Goal: Task Accomplishment & Management: Use online tool/utility

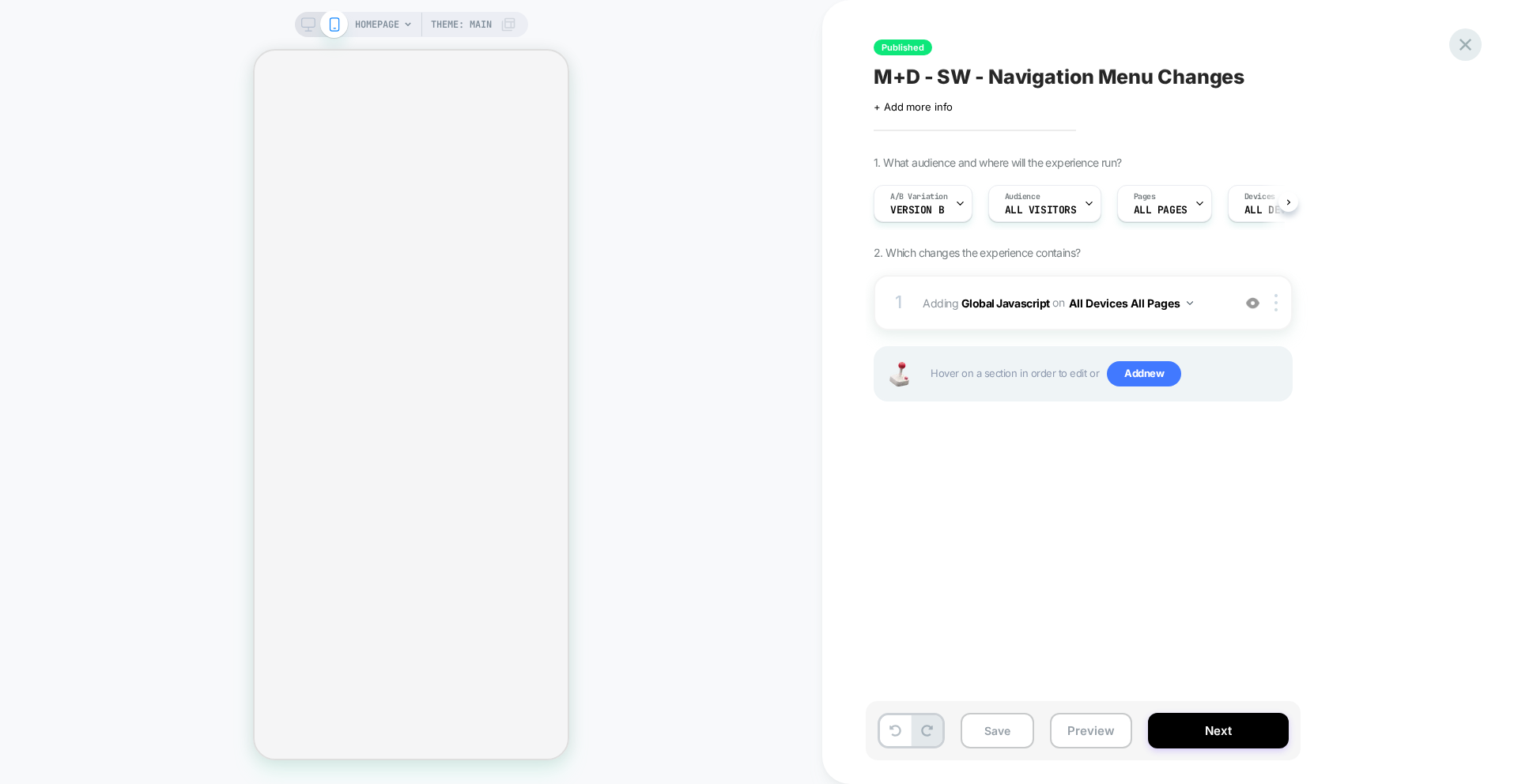
scroll to position [0, 1]
click at [1464, 34] on icon at bounding box center [1465, 44] width 21 height 21
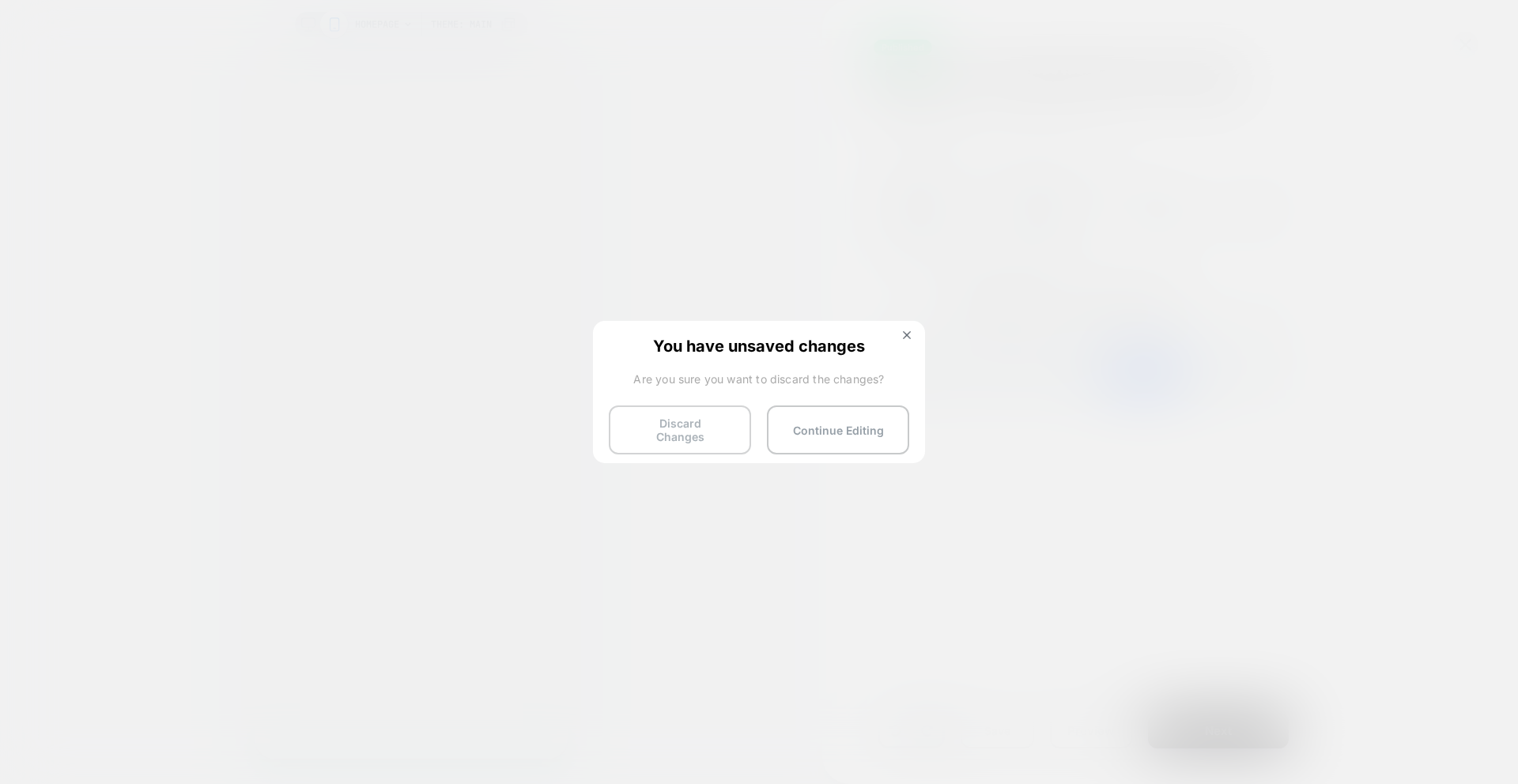
click at [660, 426] on button "Discard Changes" at bounding box center [680, 429] width 142 height 49
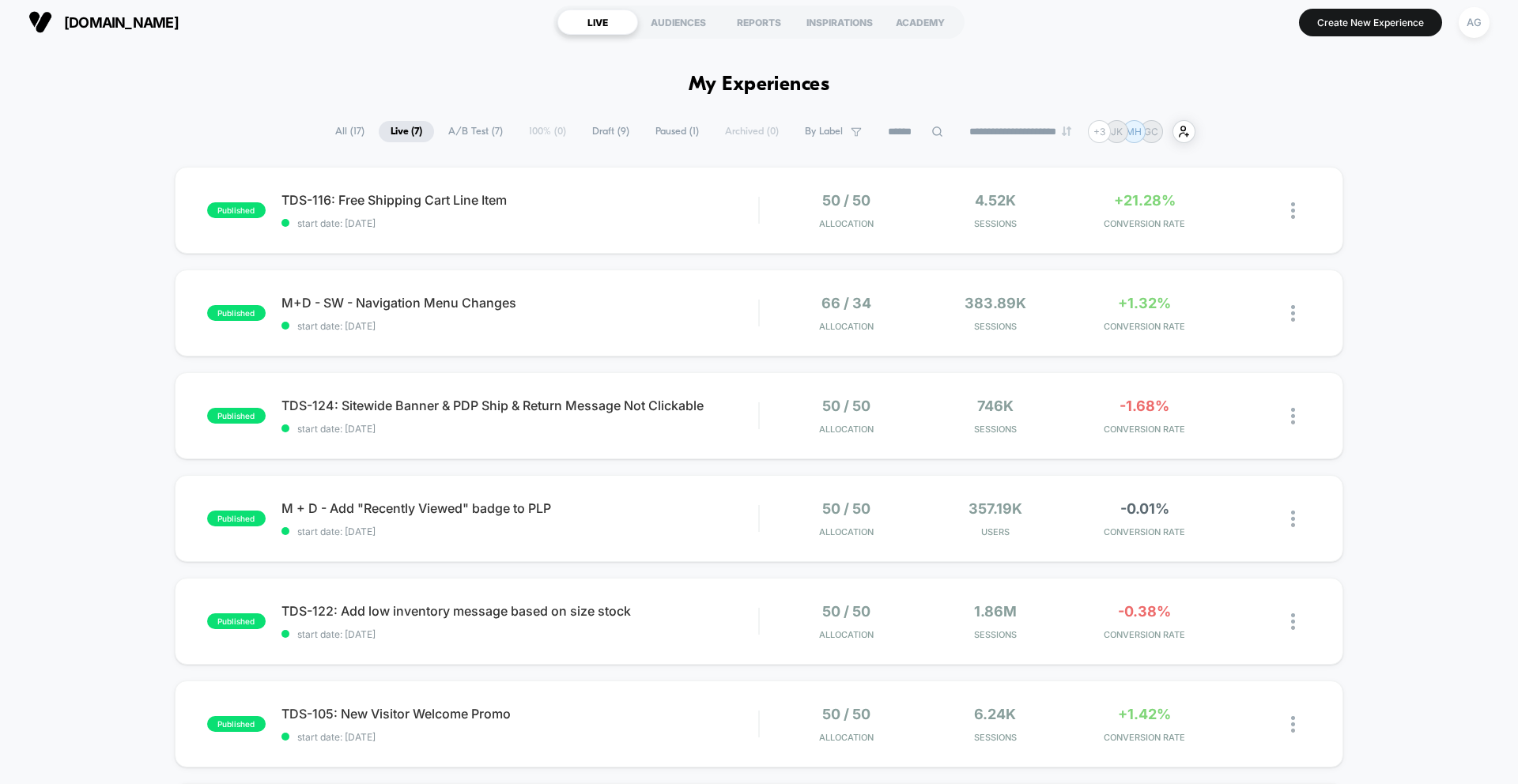
scroll to position [7, 0]
click at [658, 193] on span "TDS-116: Free Shipping Cart Line Item Click to edit experience details" at bounding box center [519, 199] width 476 height 15
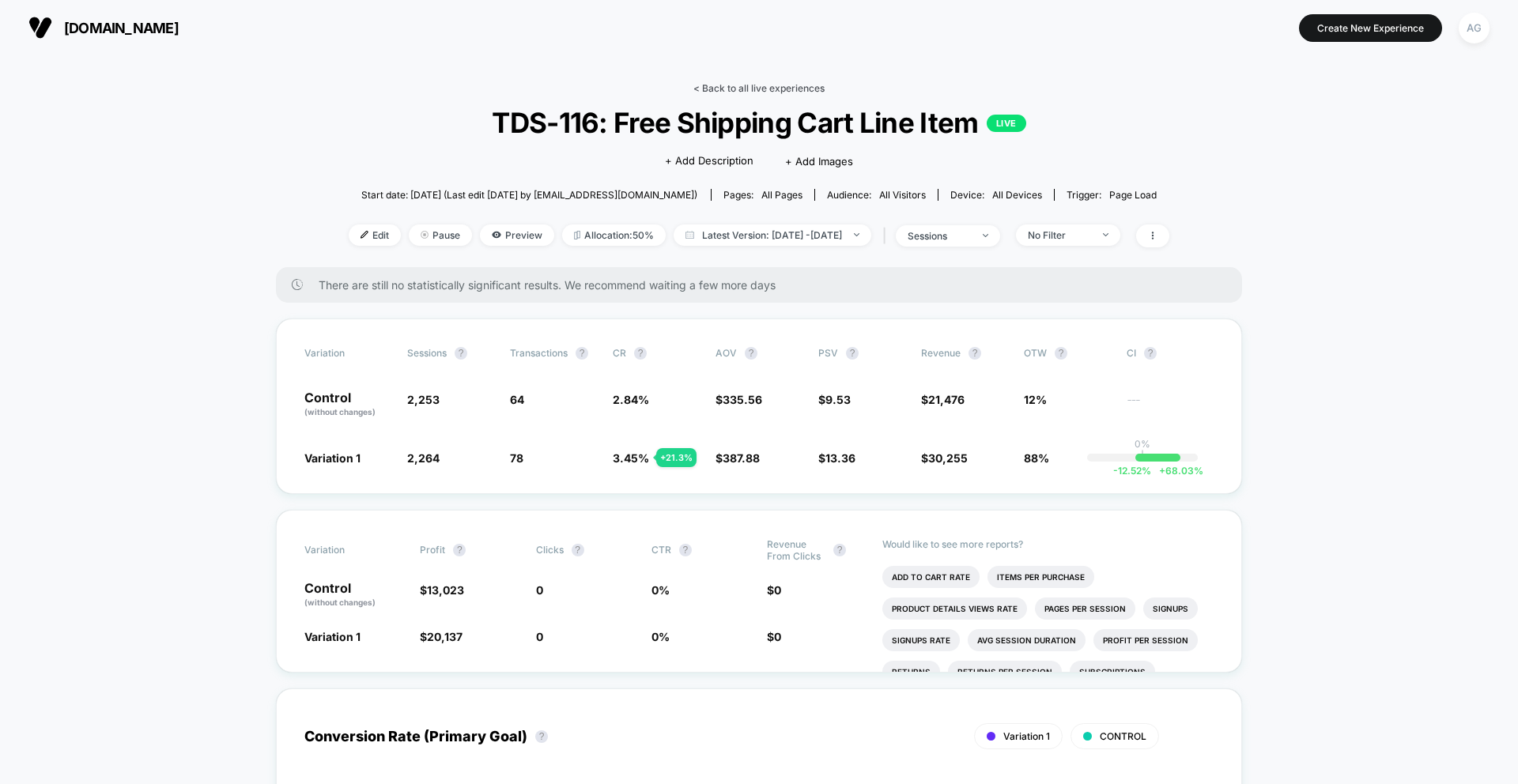
click at [759, 91] on link "< Back to all live experiences" at bounding box center [759, 88] width 132 height 12
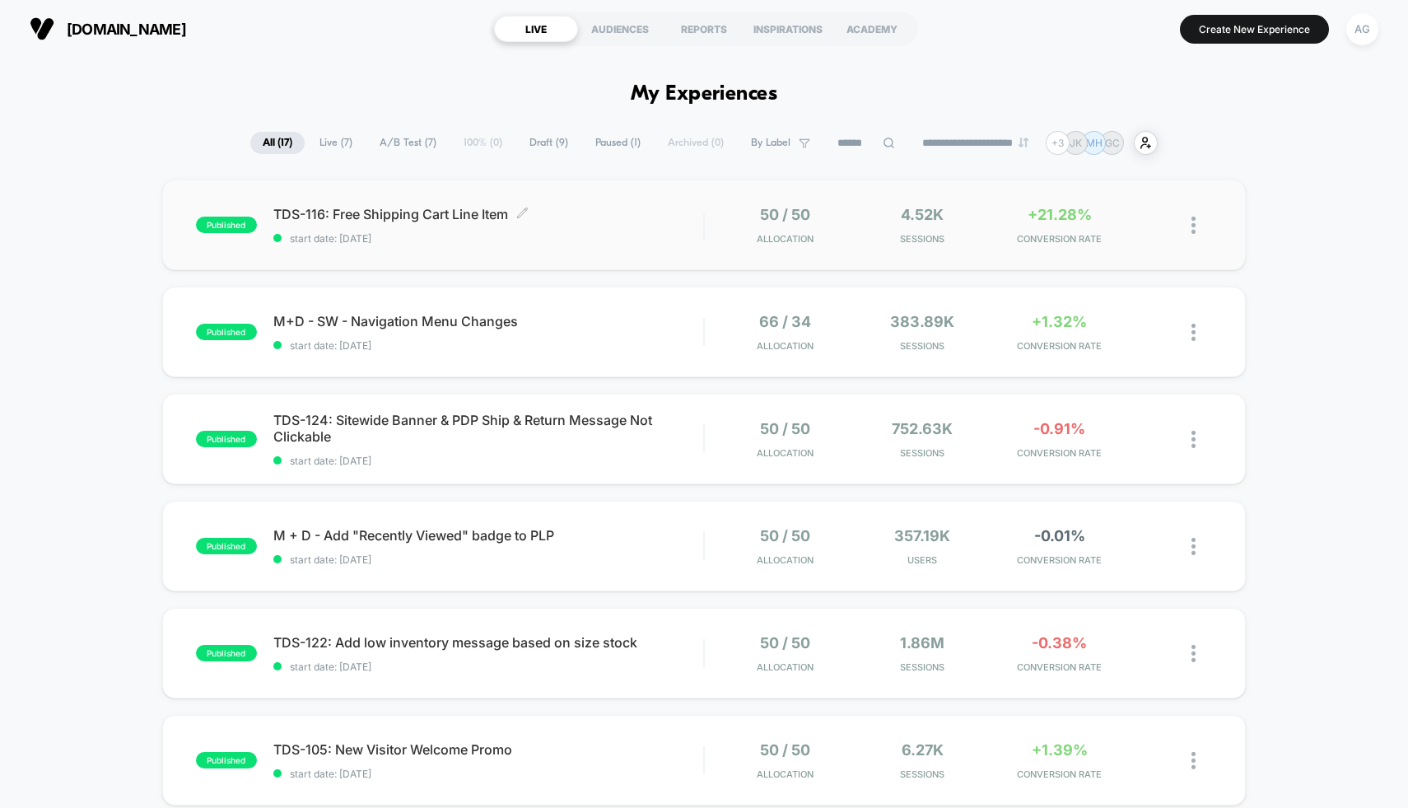
click at [663, 221] on span "TDS-116: Free Shipping Cart Line Item Click to edit experience details" at bounding box center [488, 214] width 431 height 16
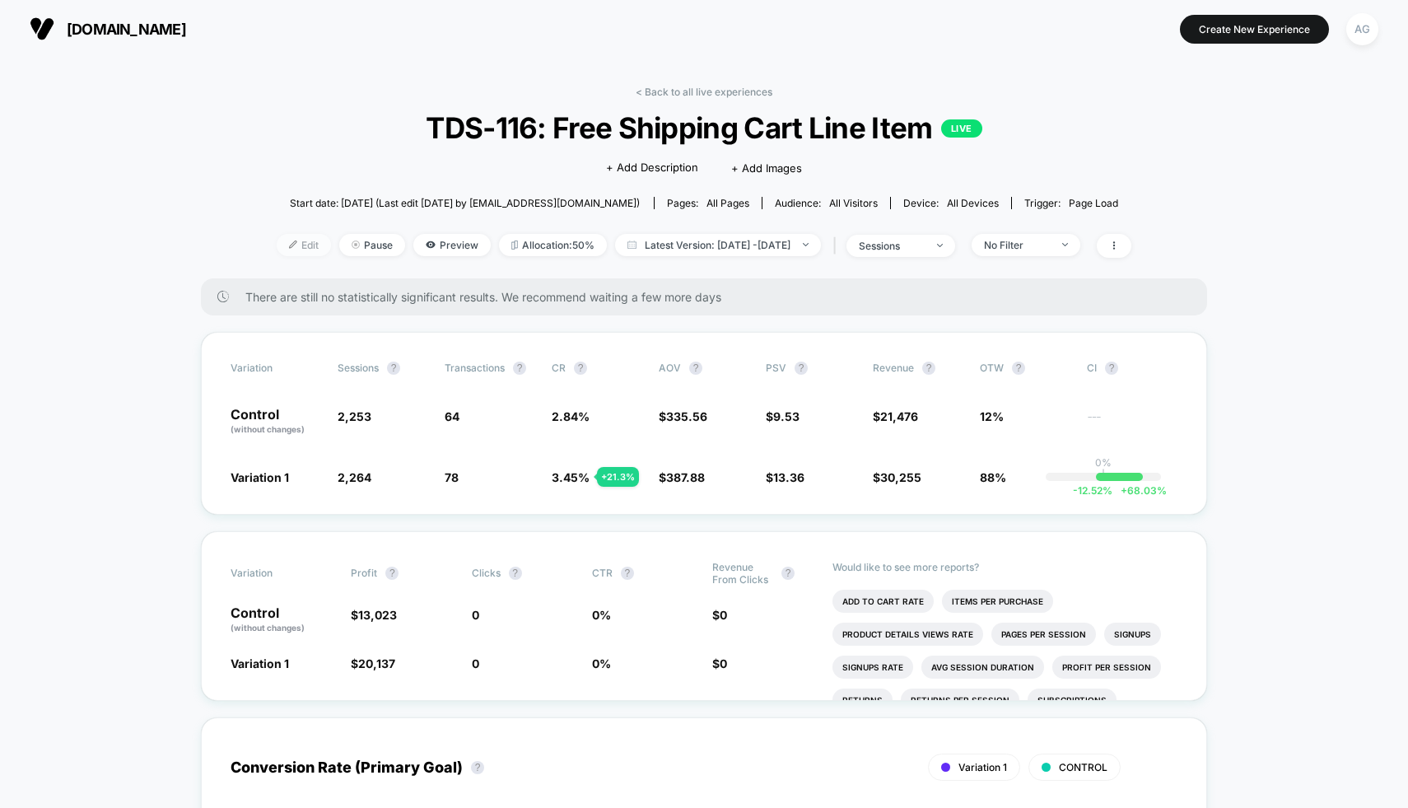
click at [277, 244] on span "Edit" at bounding box center [304, 245] width 54 height 22
